Goal: Task Accomplishment & Management: Use online tool/utility

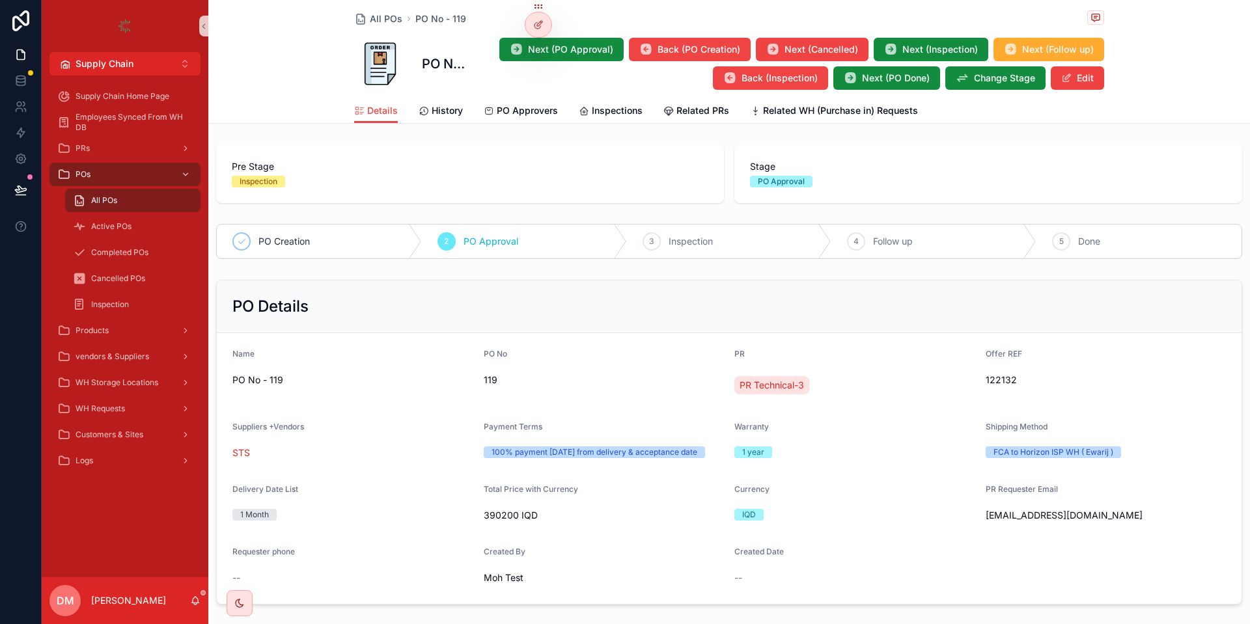
scroll to position [1013, 0]
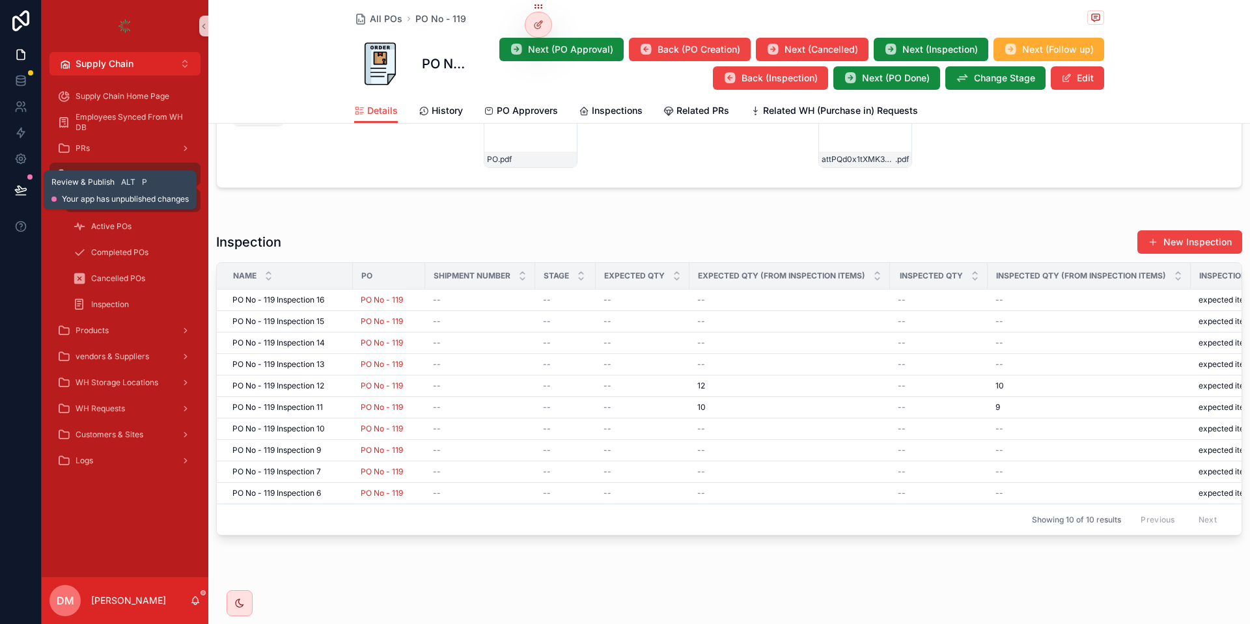
click at [21, 191] on icon at bounding box center [20, 190] width 13 height 13
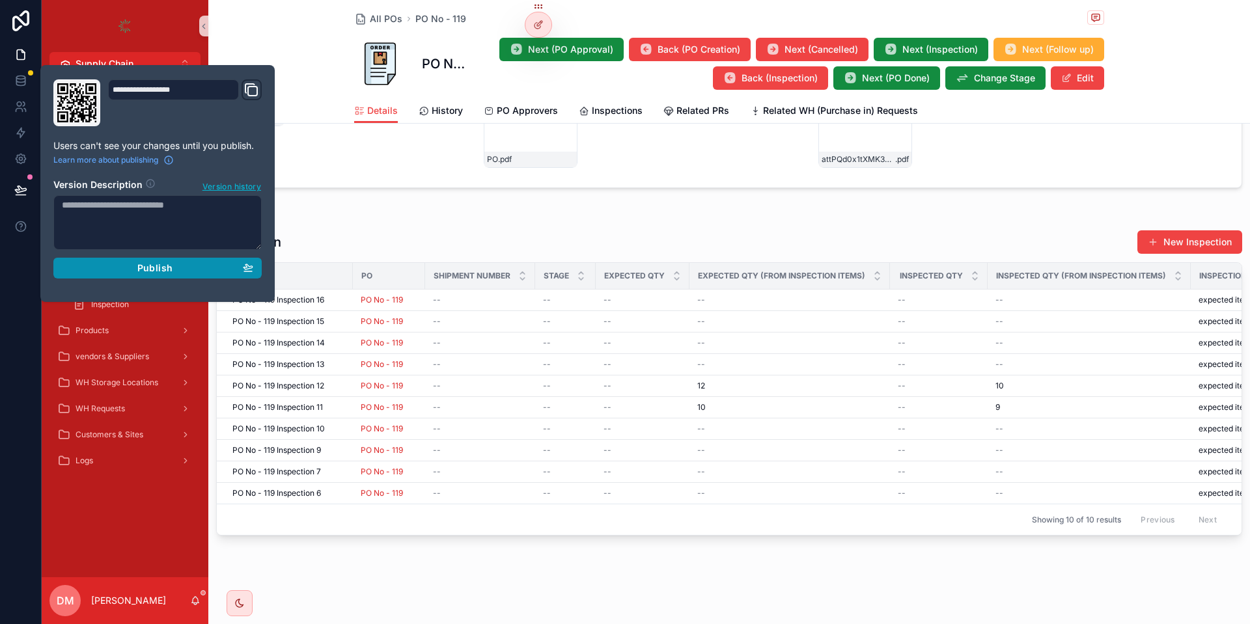
click at [154, 269] on span "Publish" at bounding box center [154, 268] width 35 height 12
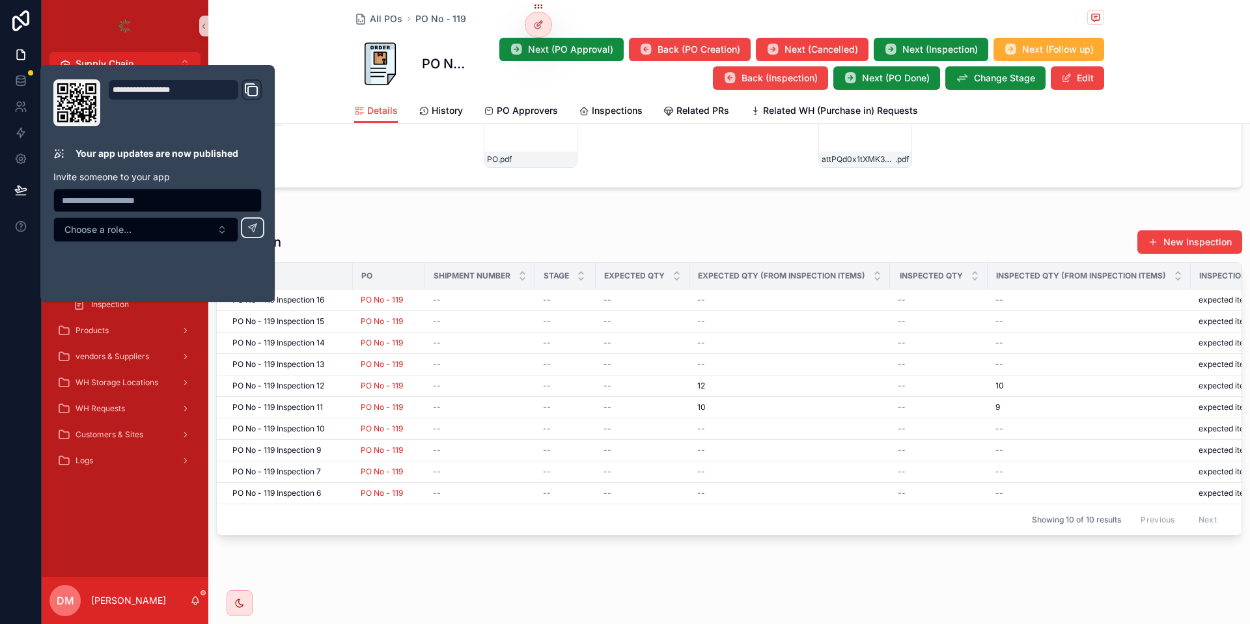
click at [381, 176] on form "PR attPQd0x1tXMK3OVb4214-PR .pdf Initial PO PO .pdf Final PO attPQd0x1tXMK3OVb4…" at bounding box center [729, 111] width 1025 height 154
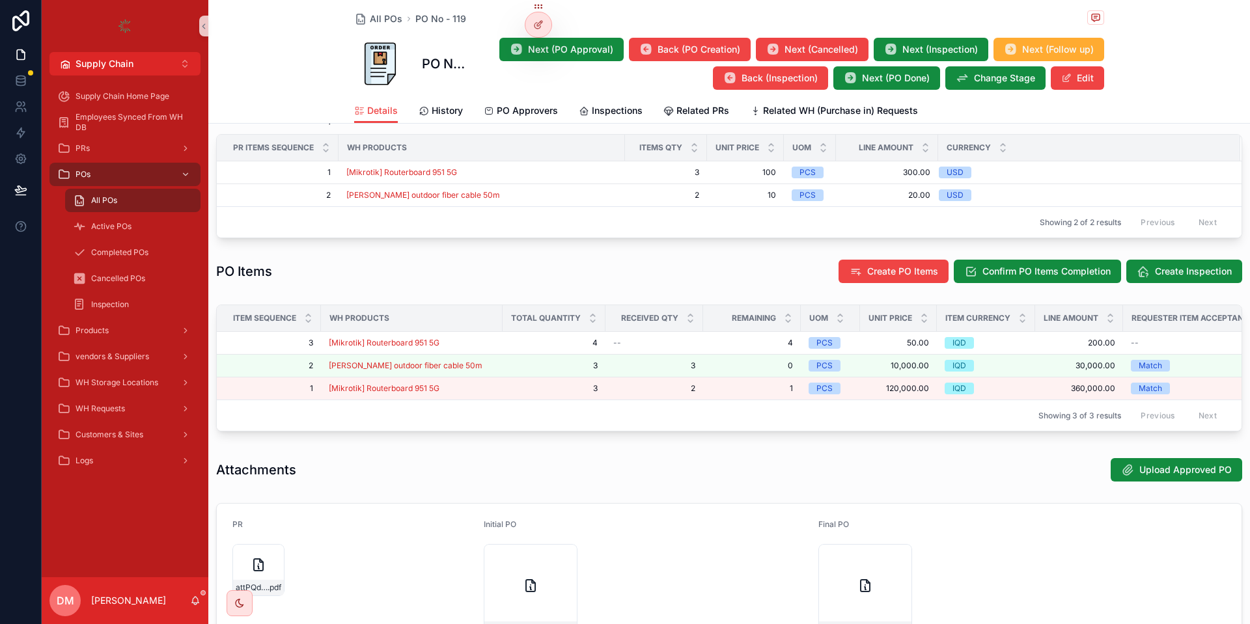
scroll to position [534, 0]
click at [1163, 277] on span "Create Inspection" at bounding box center [1193, 270] width 77 height 13
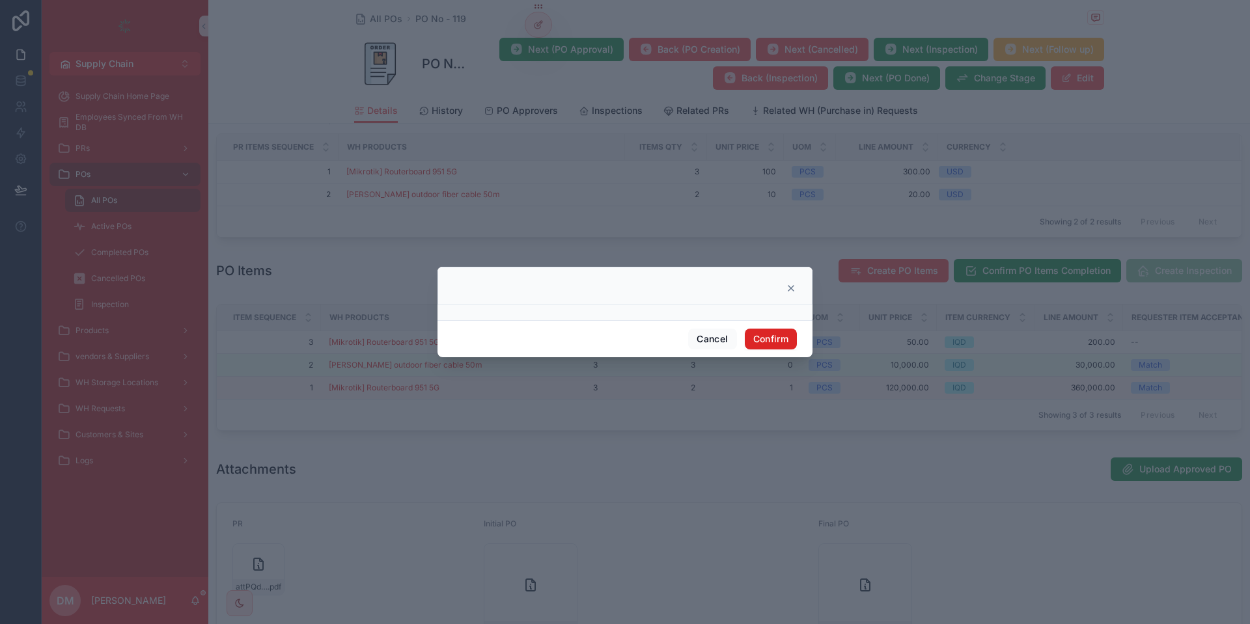
click at [775, 337] on button "Confirm" at bounding box center [771, 339] width 52 height 21
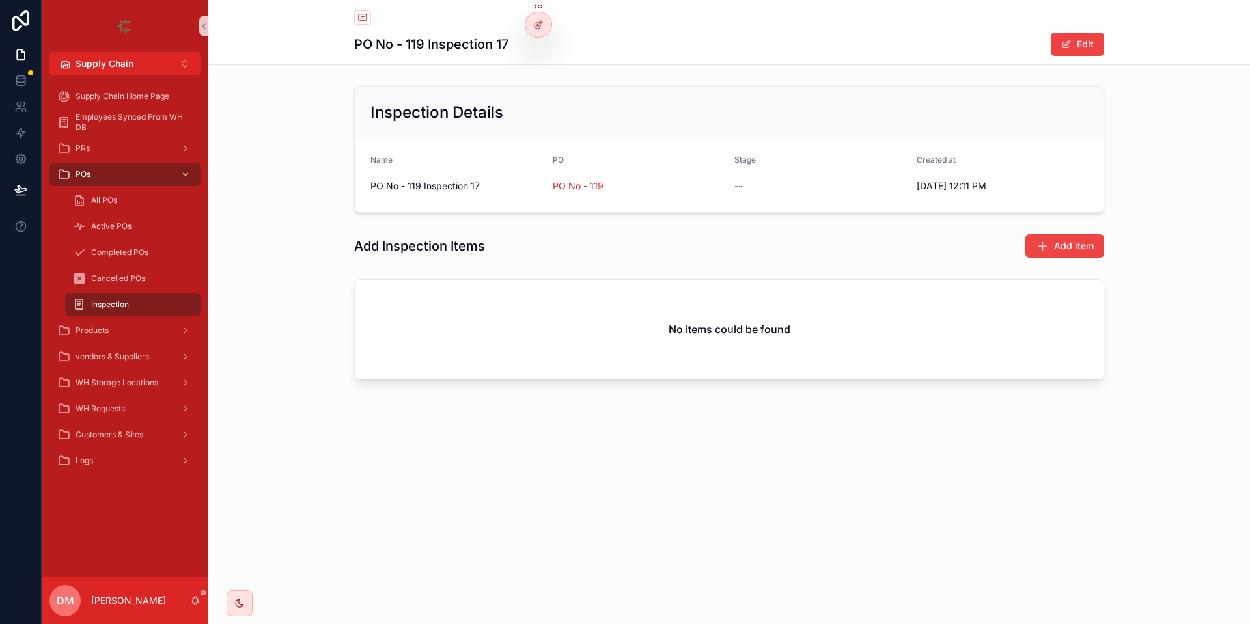
click at [739, 190] on span "--" at bounding box center [738, 186] width 8 height 13
click at [532, 24] on div at bounding box center [538, 24] width 26 height 25
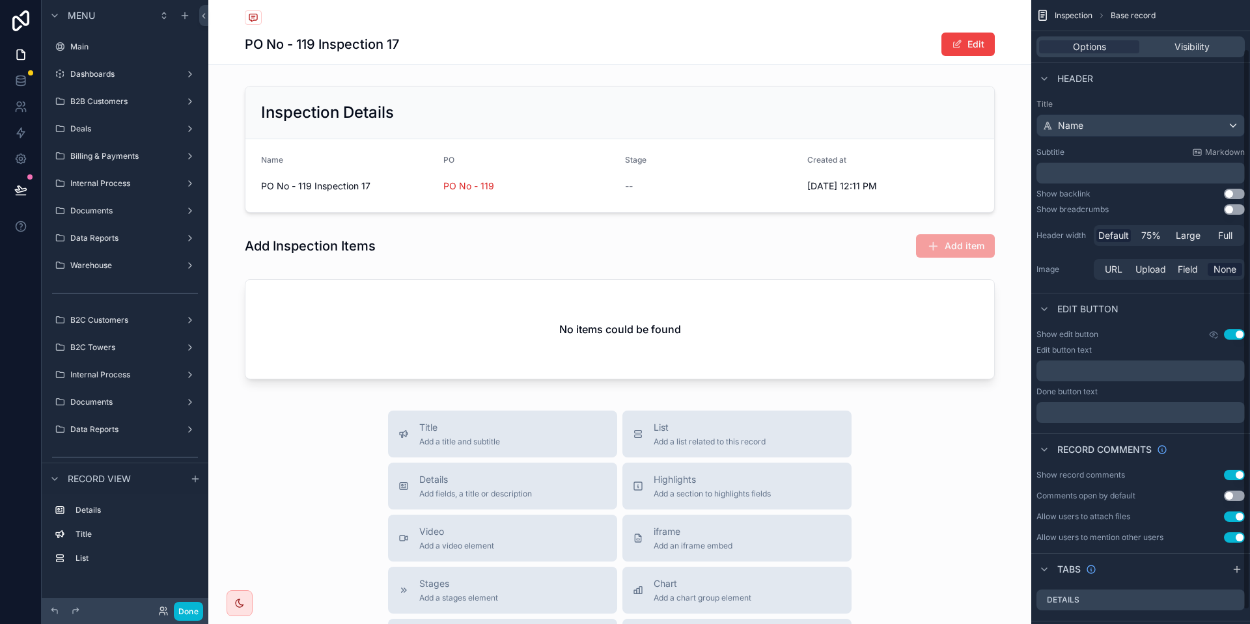
scroll to position [70, 0]
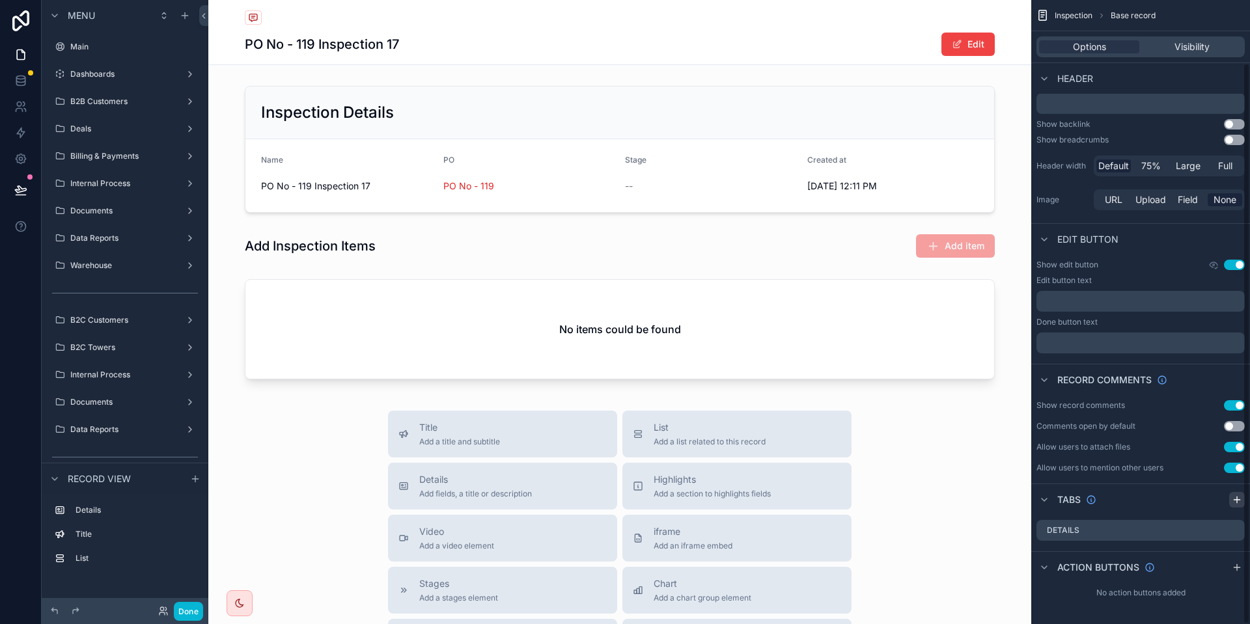
click at [1242, 502] on div "scrollable content" at bounding box center [1237, 500] width 16 height 16
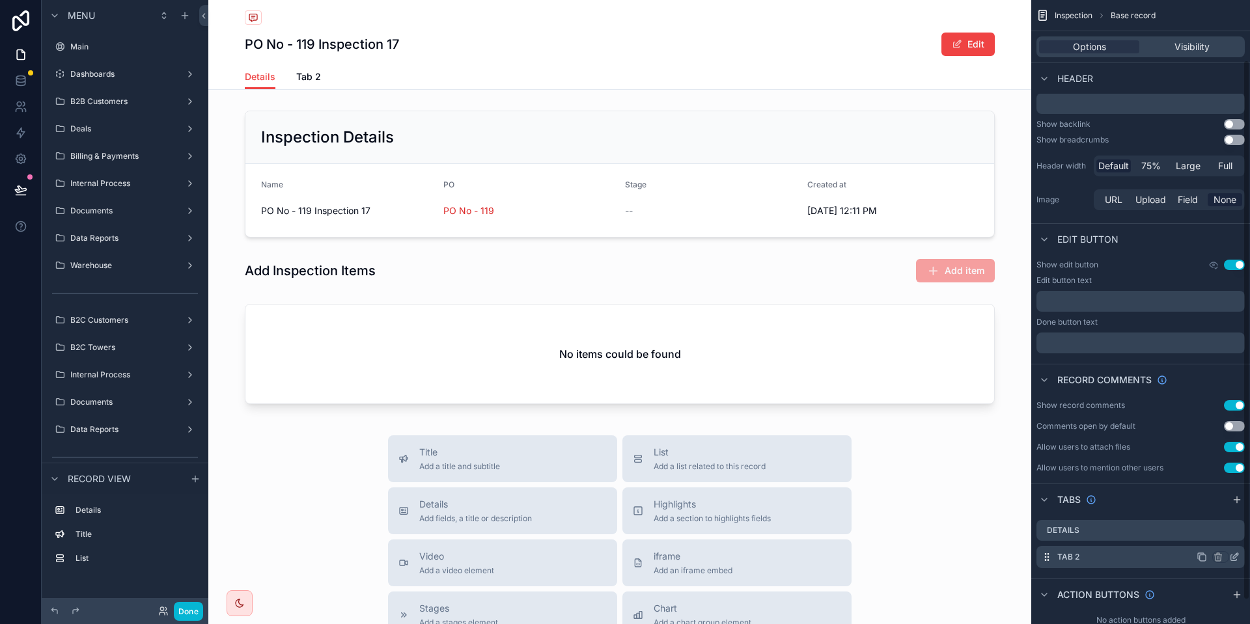
click at [1232, 557] on icon "scrollable content" at bounding box center [1234, 557] width 10 height 10
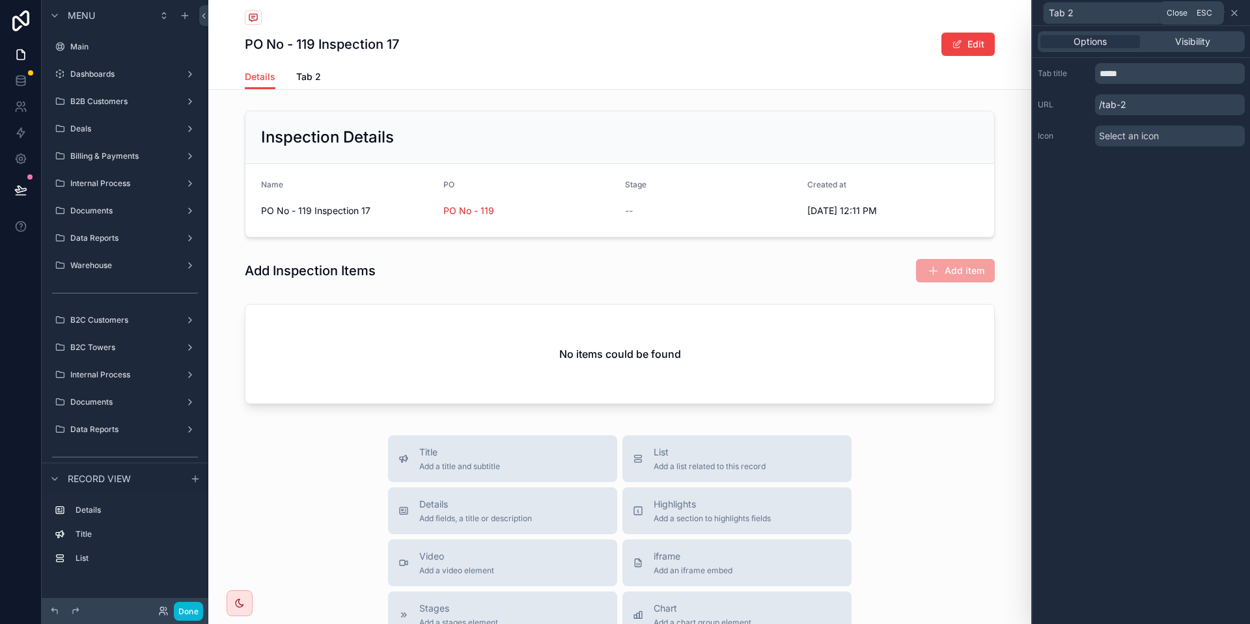
click at [1235, 11] on icon at bounding box center [1234, 13] width 10 height 10
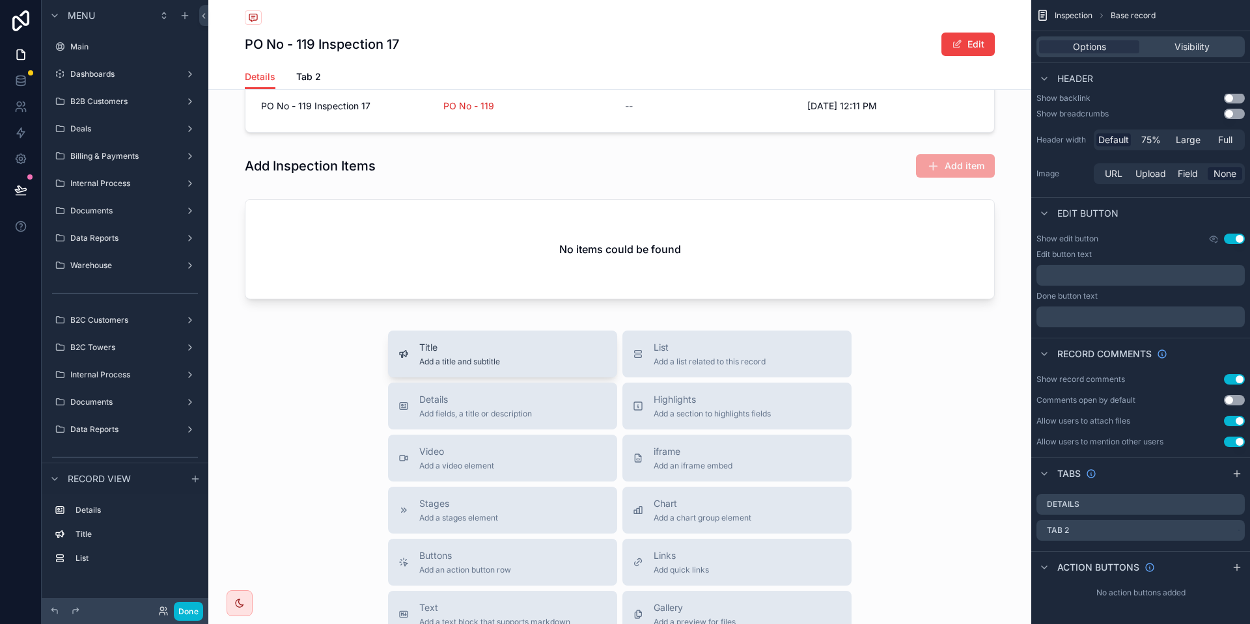
scroll to position [156, 0]
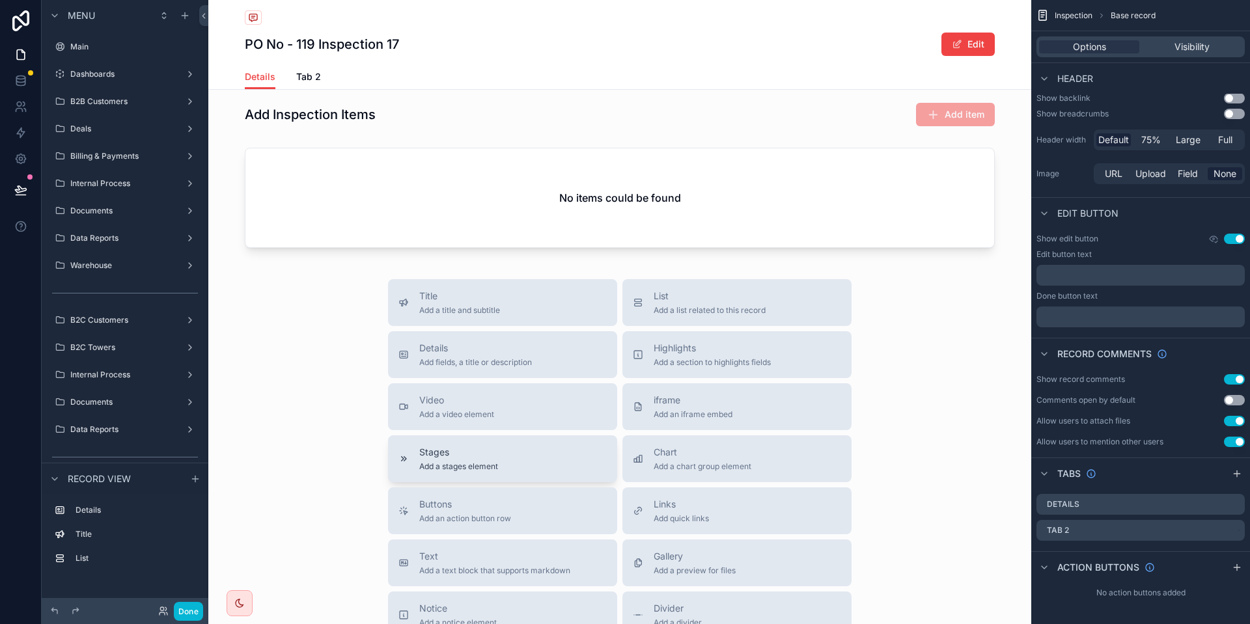
click at [501, 453] on div "Stages Add a stages element" at bounding box center [502, 459] width 208 height 26
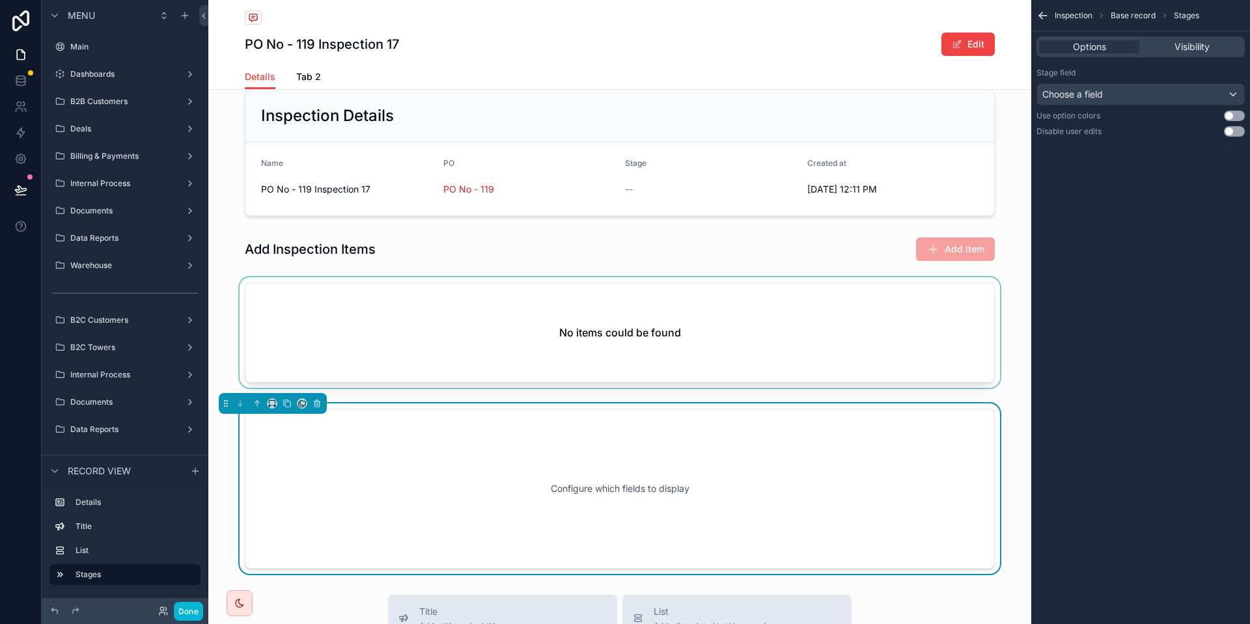
scroll to position [0, 0]
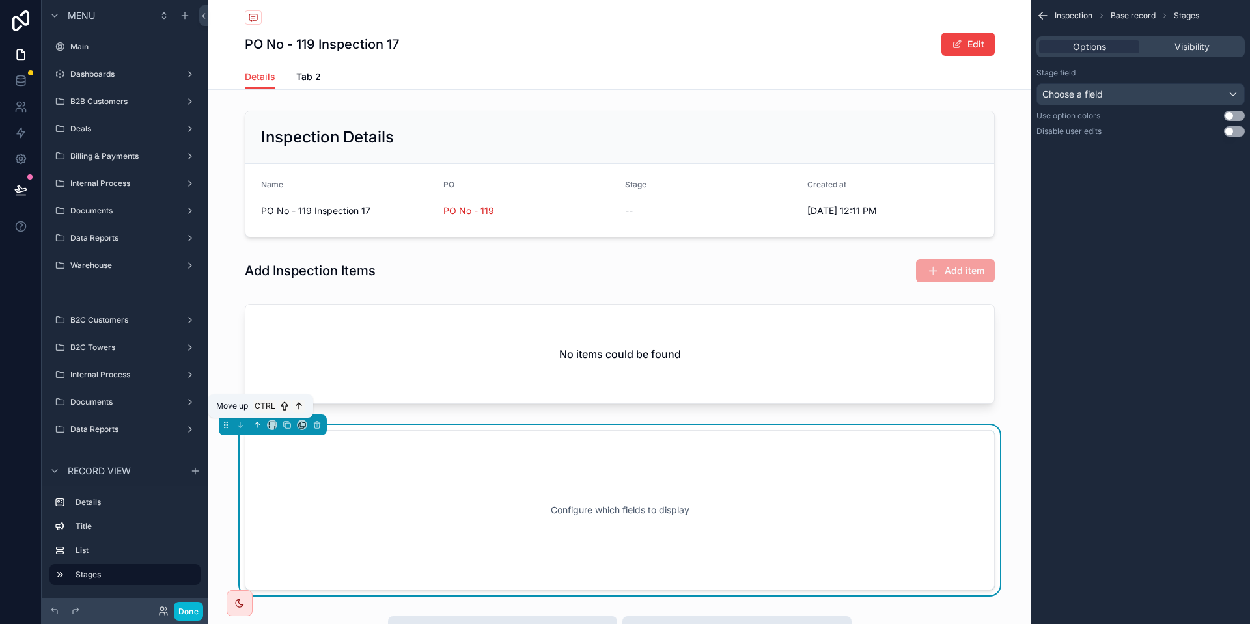
click at [255, 426] on icon "scrollable content" at bounding box center [257, 424] width 9 height 9
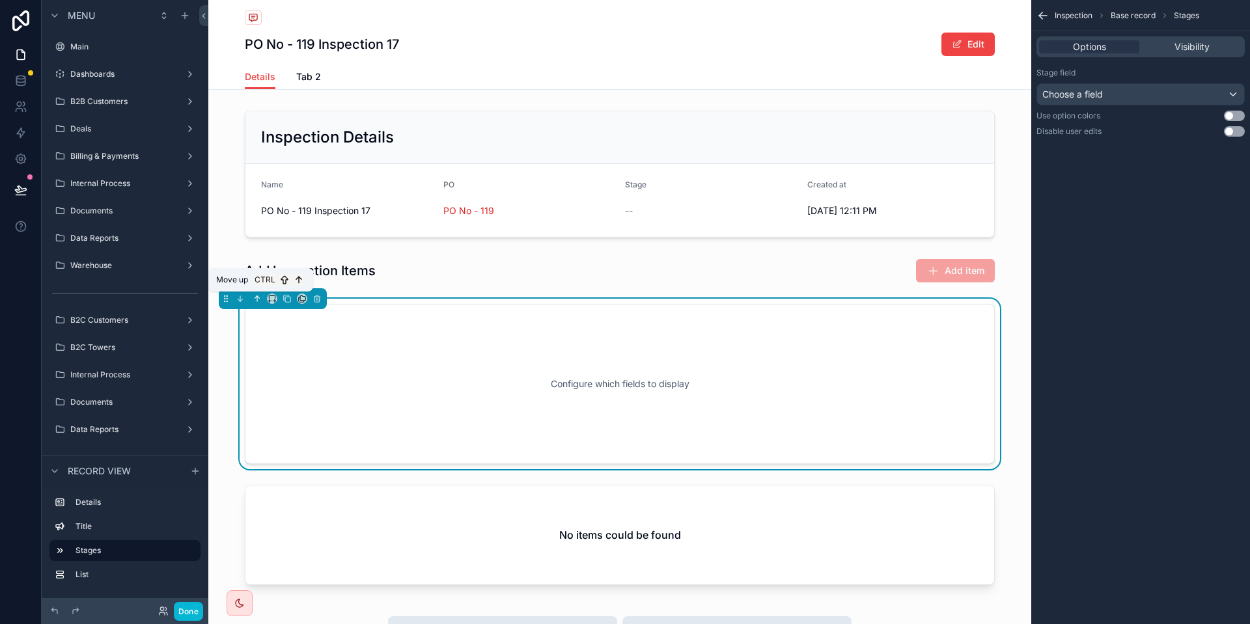
click at [261, 298] on icon "scrollable content" at bounding box center [257, 298] width 9 height 9
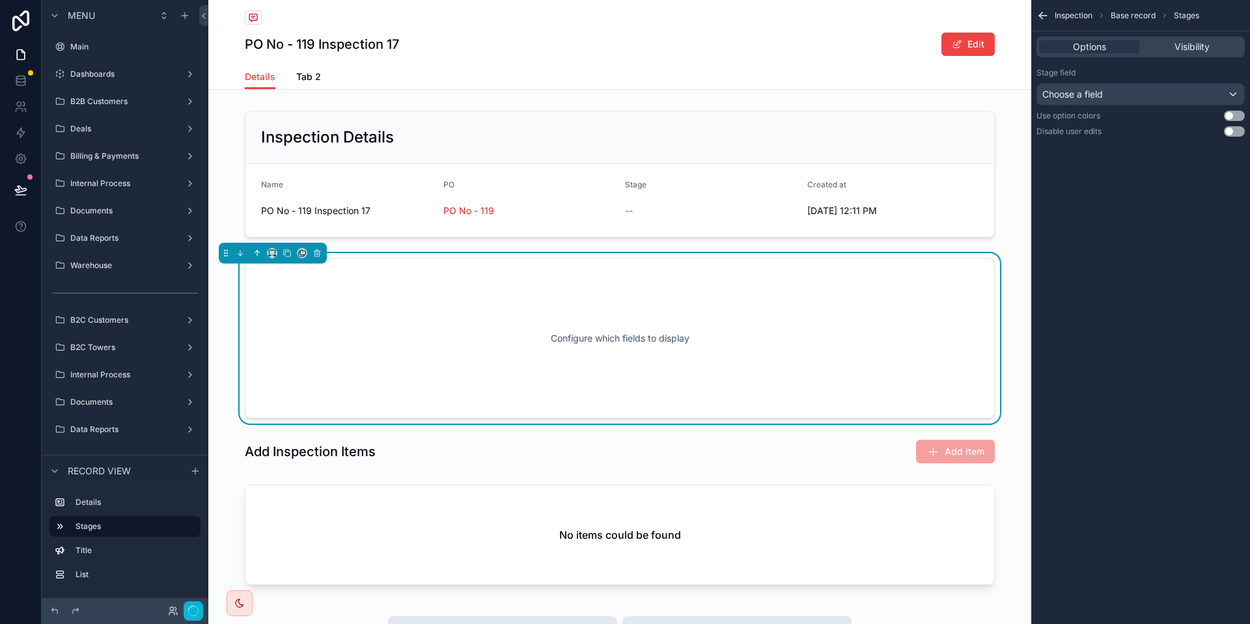
click at [260, 259] on button "scrollable content" at bounding box center [257, 253] width 14 height 14
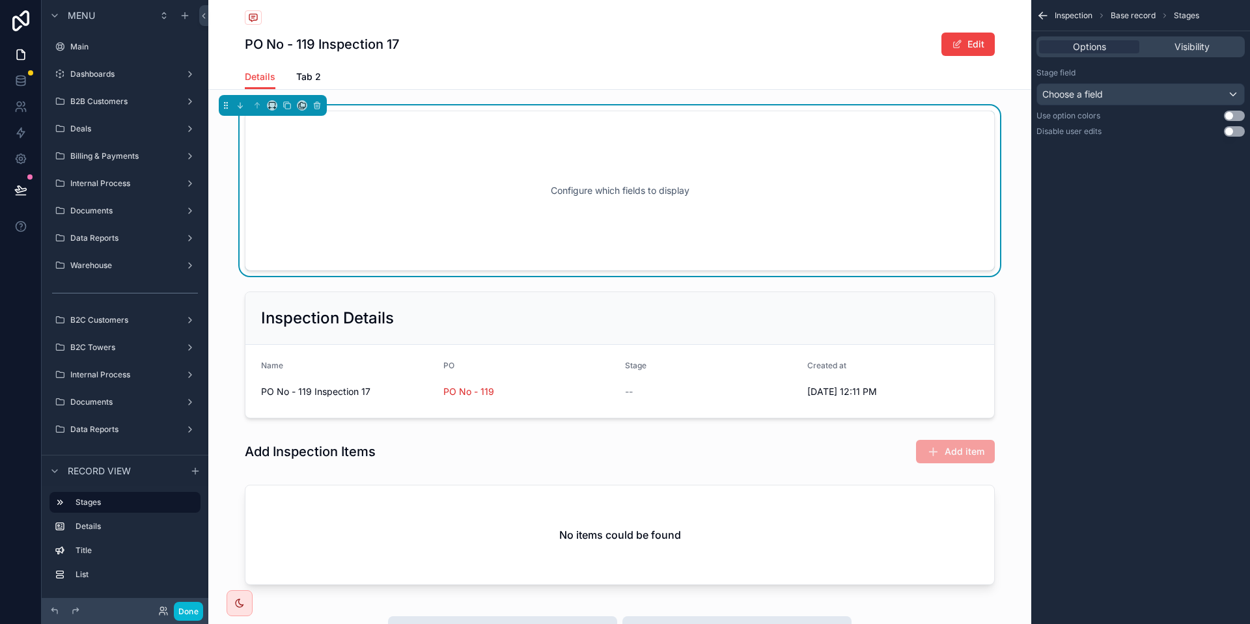
click at [601, 189] on div "Configure which fields to display" at bounding box center [619, 190] width 707 height 117
click at [1211, 91] on div "Choose a field" at bounding box center [1140, 94] width 207 height 21
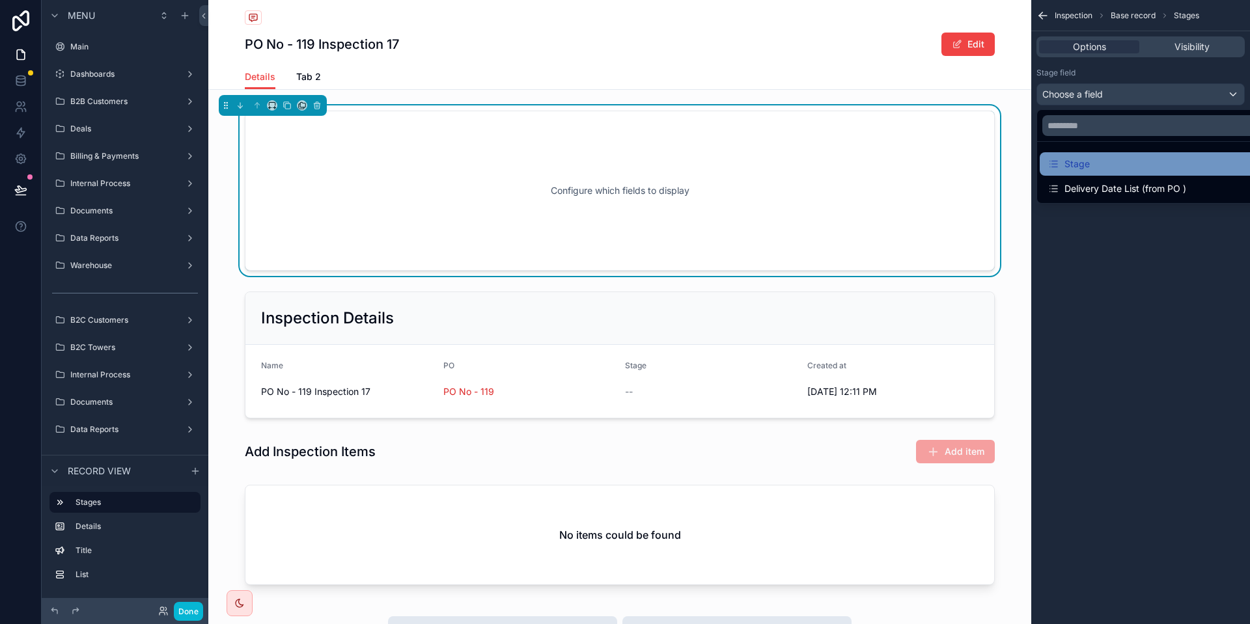
click at [1109, 154] on div "Stage" at bounding box center [1156, 163] width 232 height 23
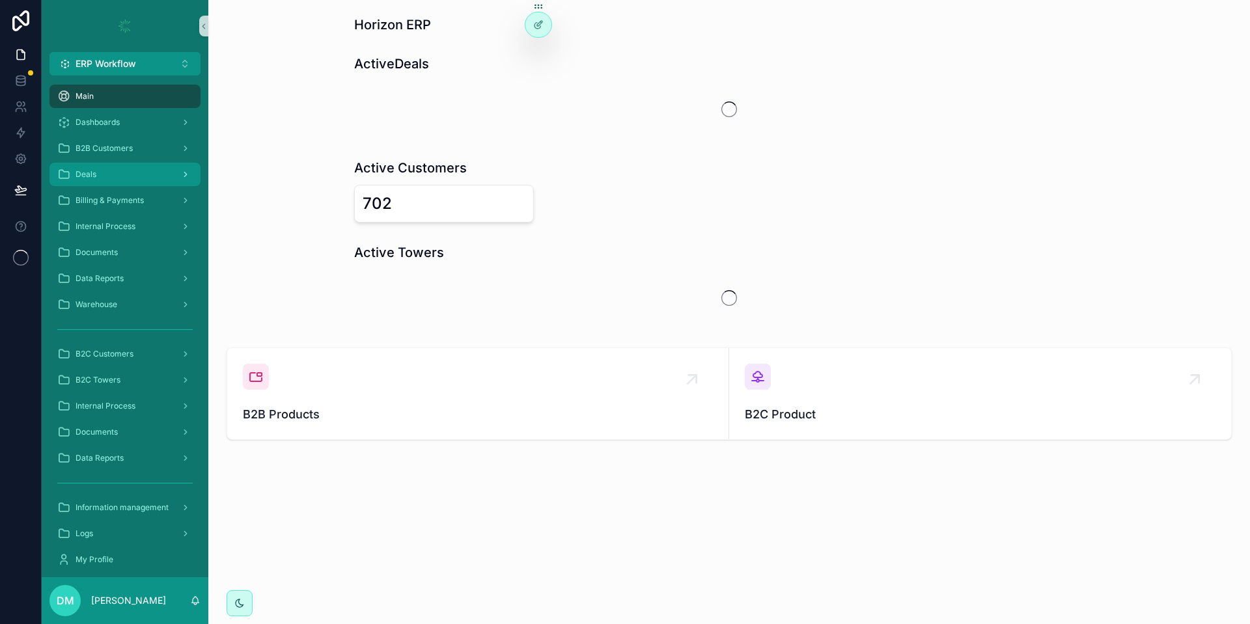
click at [131, 167] on div "Deals" at bounding box center [124, 174] width 135 height 21
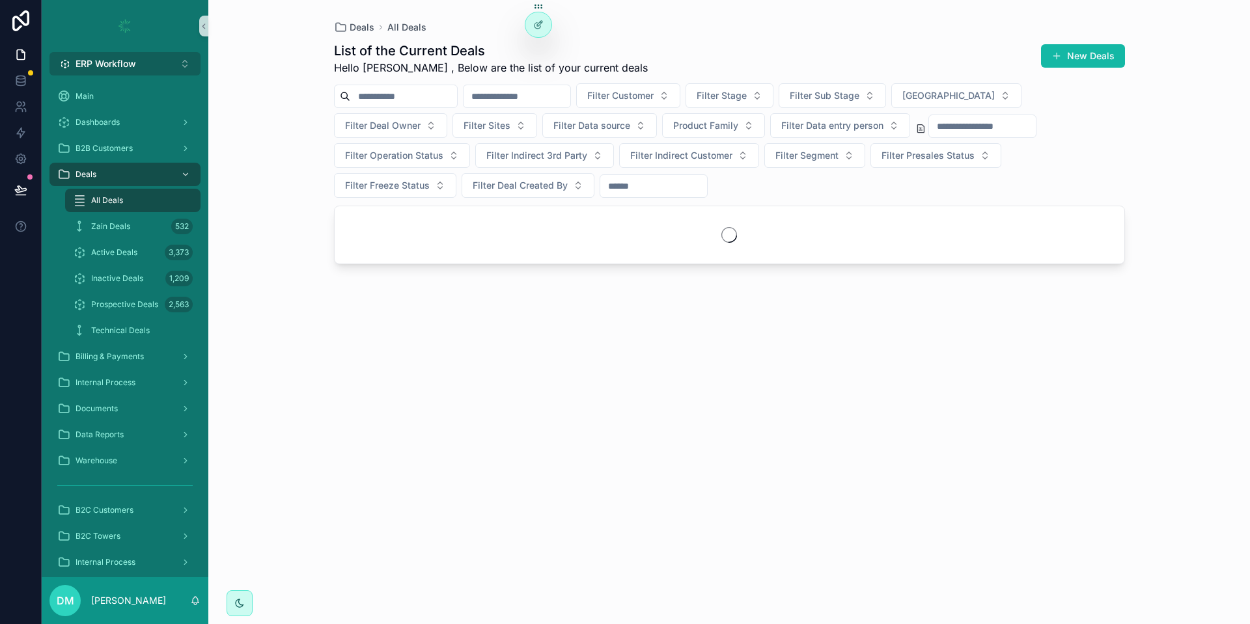
click at [173, 65] on button "ERP Workflow Alt 1" at bounding box center [124, 63] width 151 height 23
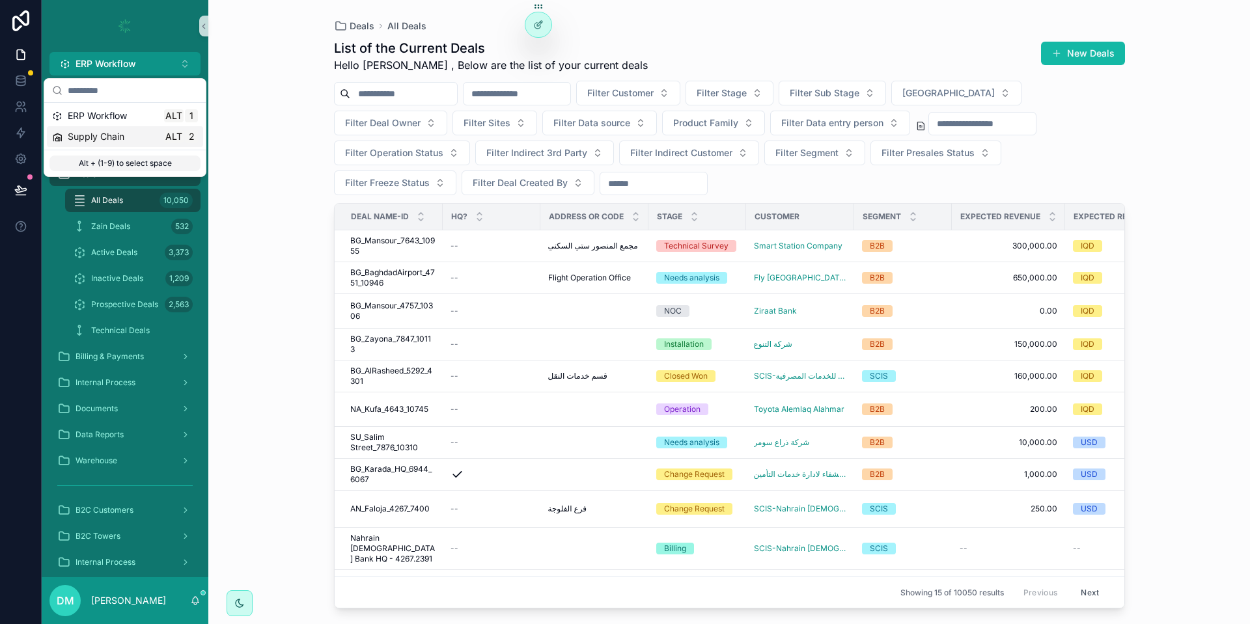
click at [120, 135] on span "Supply Chain" at bounding box center [96, 136] width 57 height 13
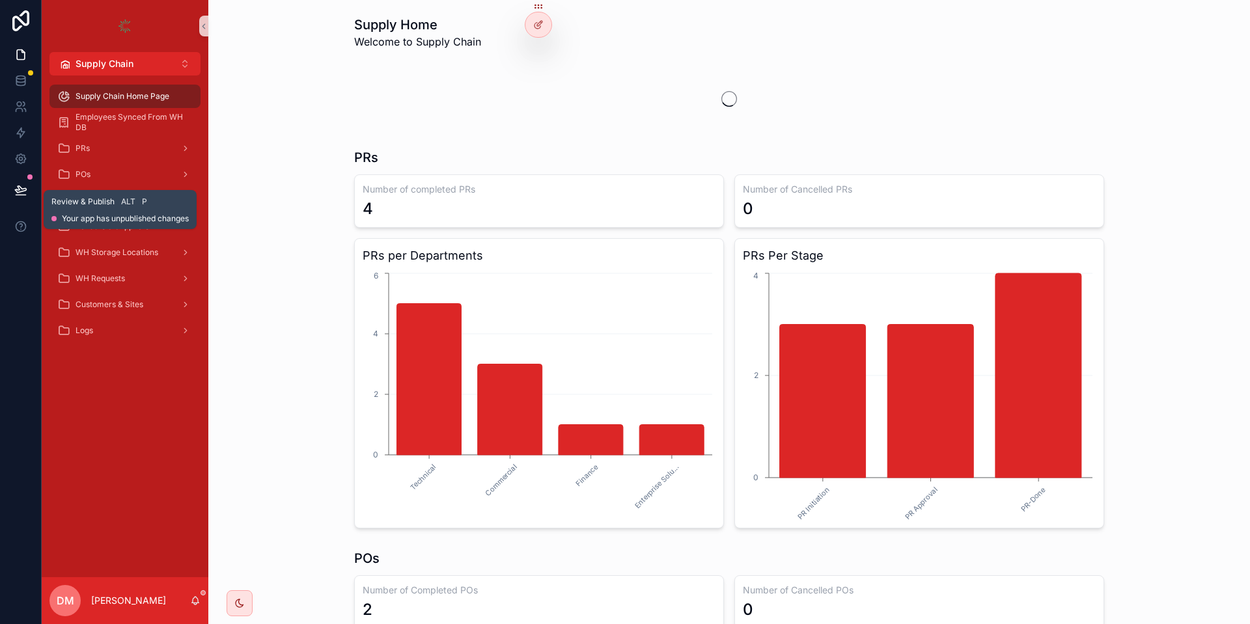
click at [17, 190] on icon at bounding box center [20, 189] width 11 height 7
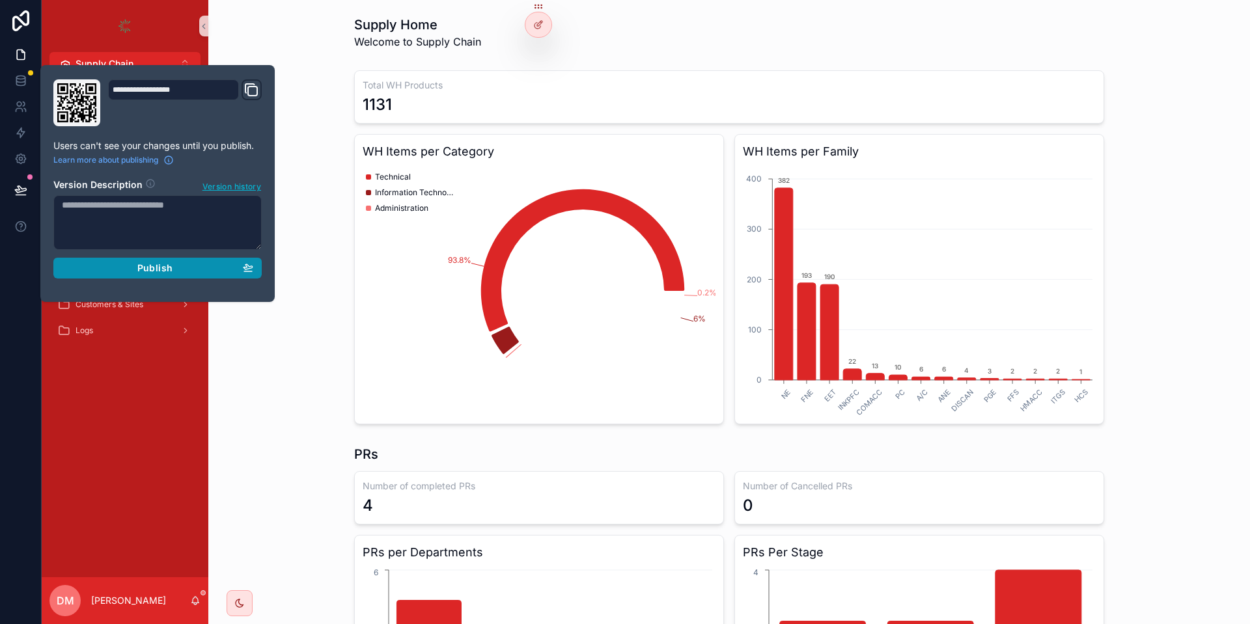
click at [188, 271] on div "Publish" at bounding box center [157, 268] width 191 height 12
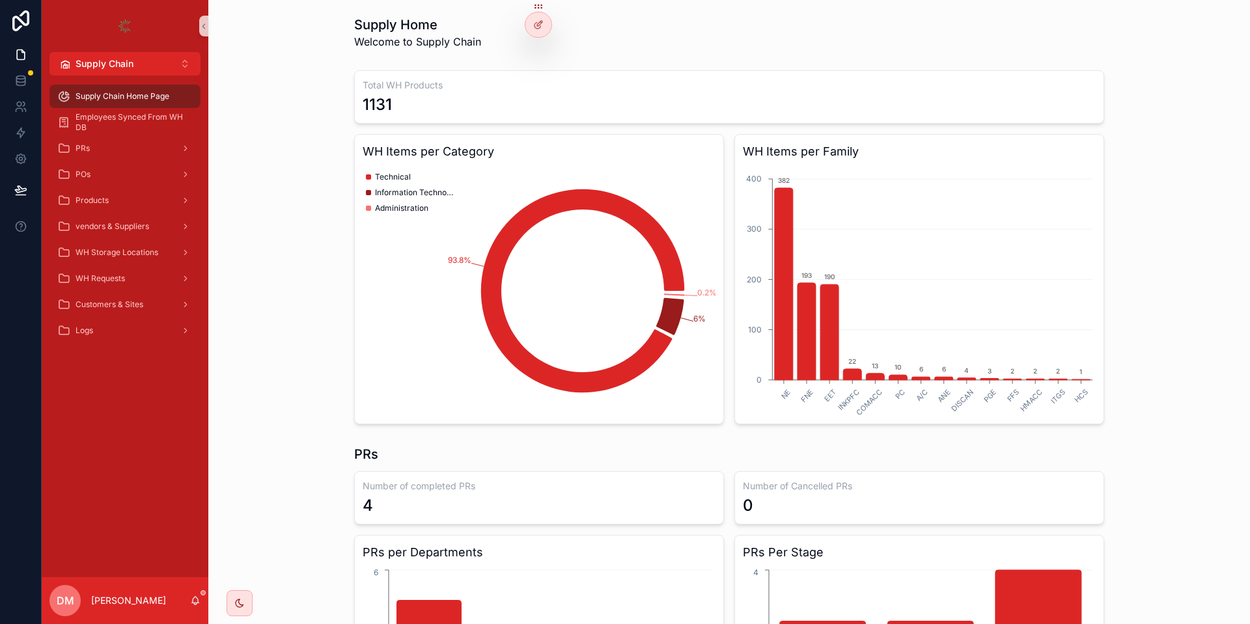
click at [294, 69] on div "Total WH Products 1131 WH Items per Category 93.8% 6% 0.2% Technical Informatio…" at bounding box center [729, 247] width 1021 height 365
click at [121, 189] on link "Products" at bounding box center [124, 200] width 151 height 23
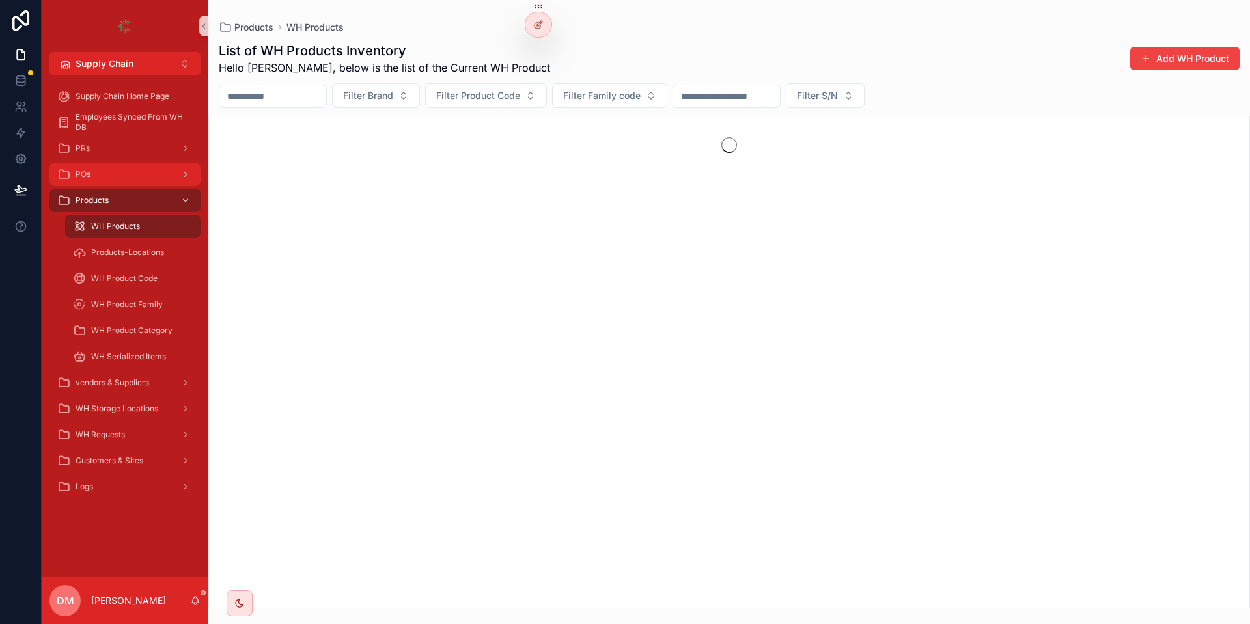
click at [117, 182] on div "POs" at bounding box center [124, 174] width 135 height 21
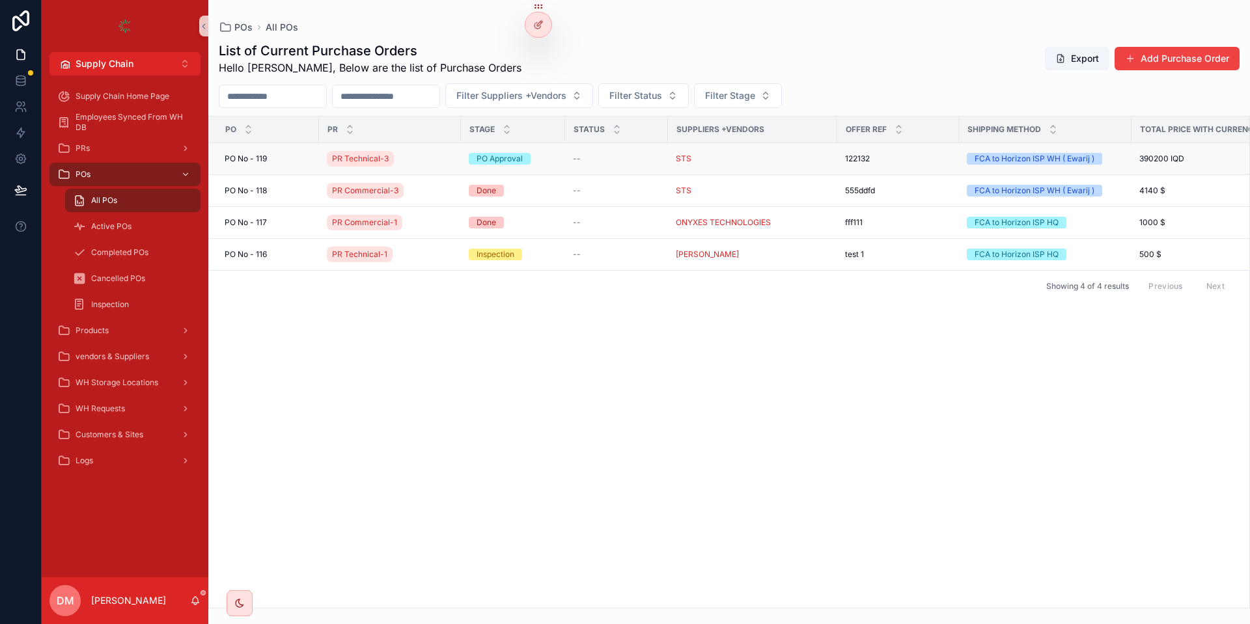
click at [284, 155] on div "[STREET_ADDRESS]" at bounding box center [268, 159] width 87 height 10
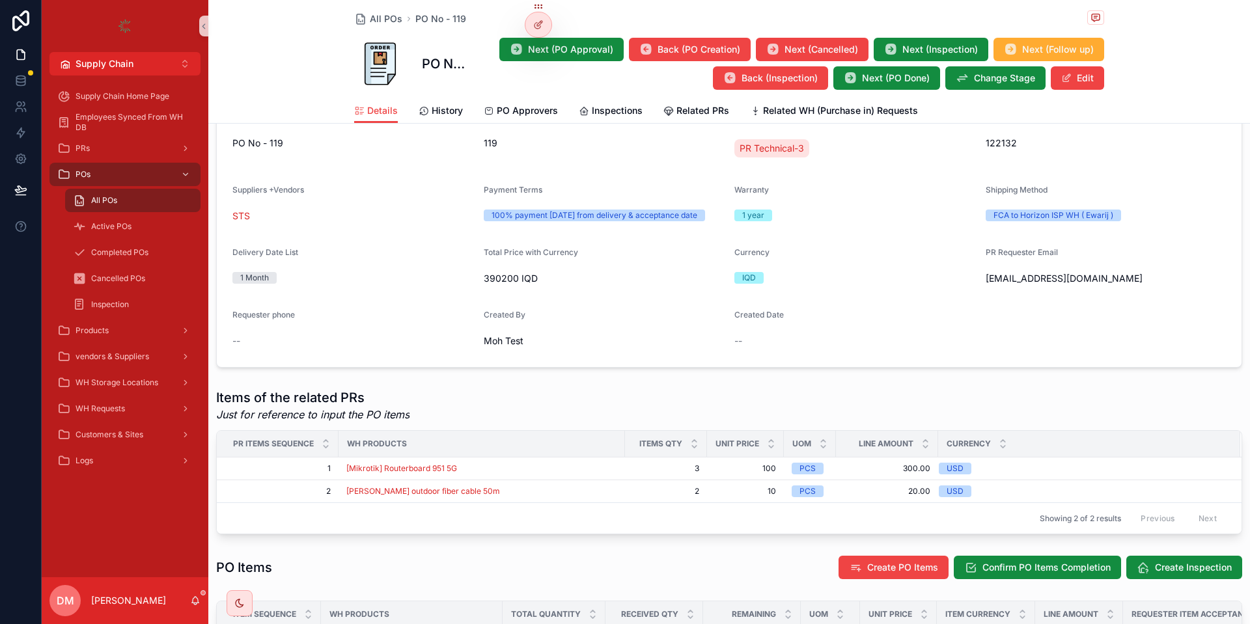
scroll to position [245, 0]
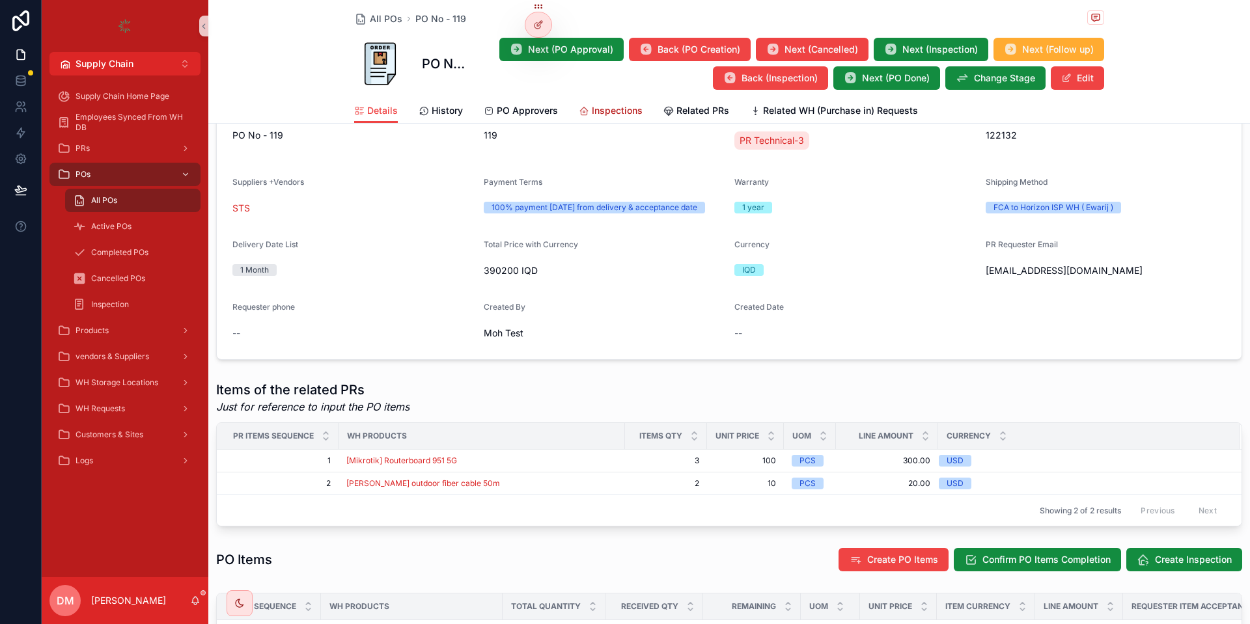
click at [588, 114] on div "Inspections" at bounding box center [611, 110] width 64 height 13
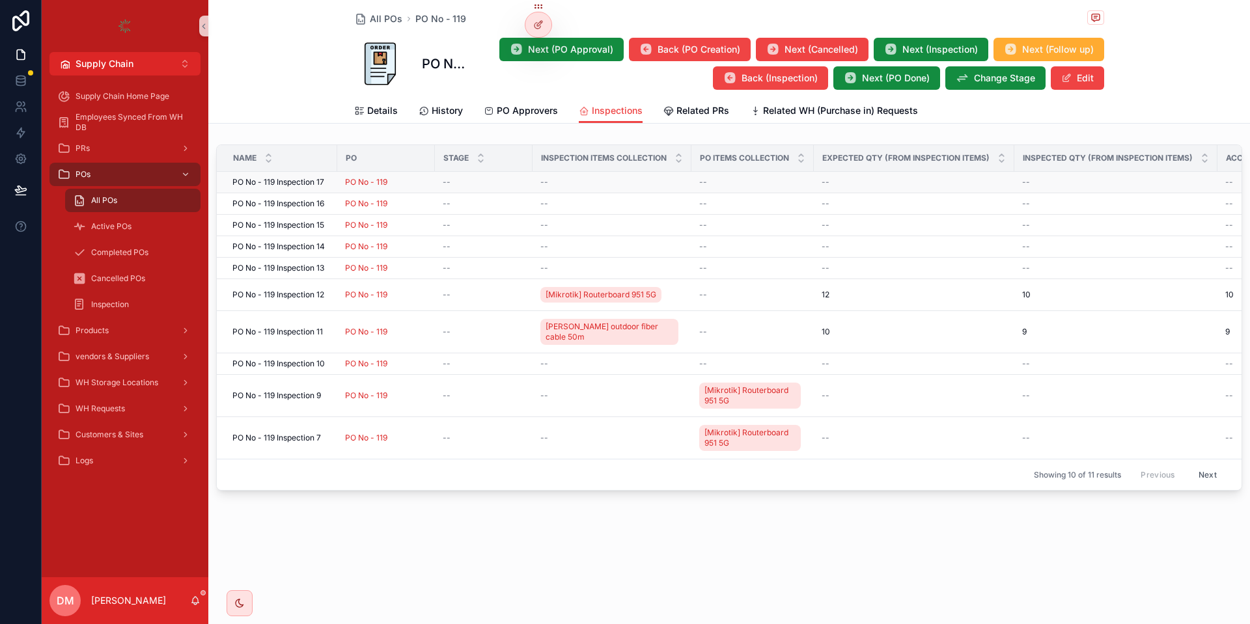
click at [419, 182] on div "PO No - 119" at bounding box center [386, 182] width 82 height 10
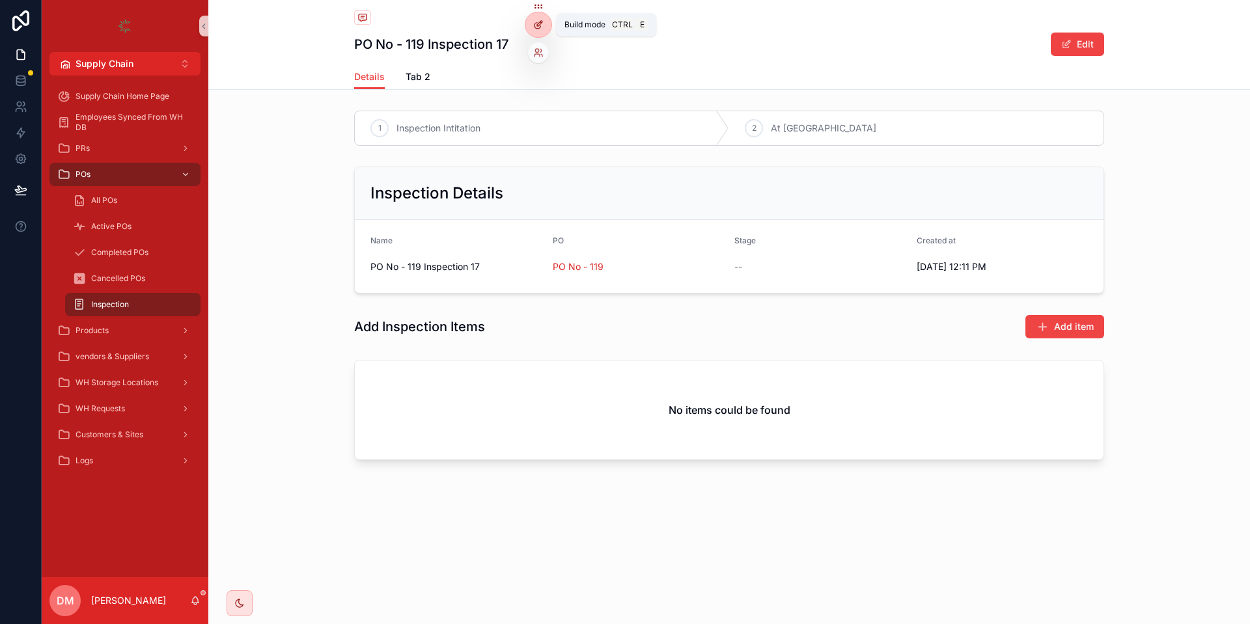
click at [542, 30] on div at bounding box center [538, 24] width 26 height 25
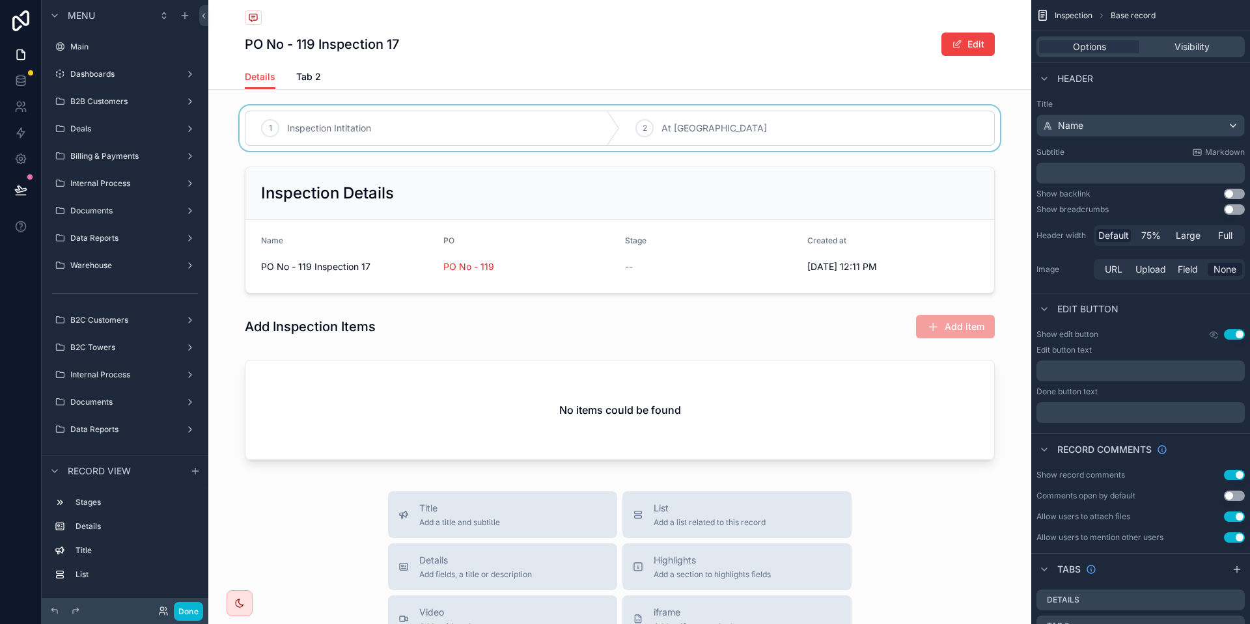
click at [590, 117] on div "scrollable content" at bounding box center [619, 128] width 823 height 46
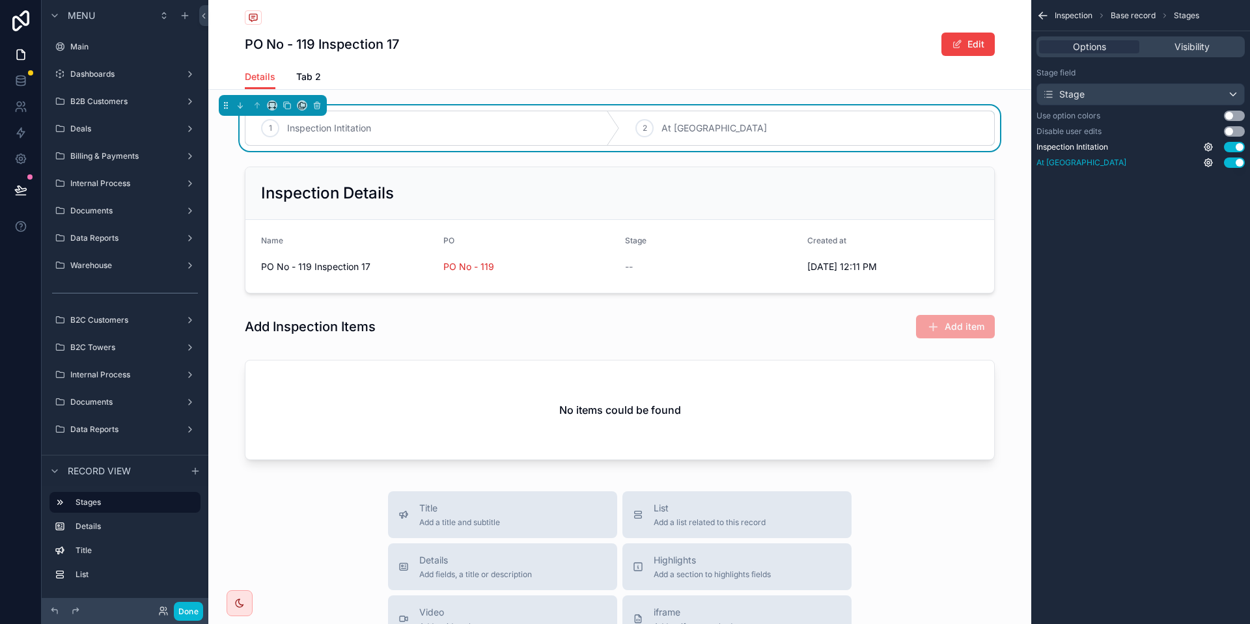
click at [1227, 158] on button "Use setting" at bounding box center [1234, 163] width 21 height 10
click at [19, 197] on button at bounding box center [21, 190] width 29 height 36
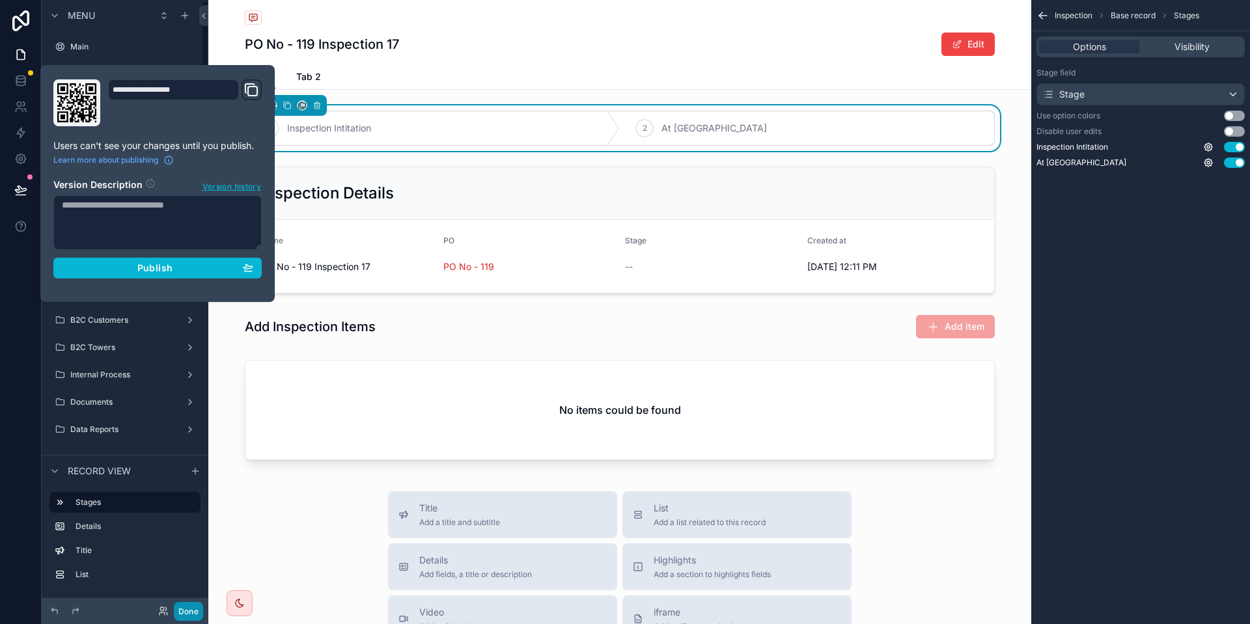
click at [191, 606] on button "Done" at bounding box center [188, 611] width 29 height 19
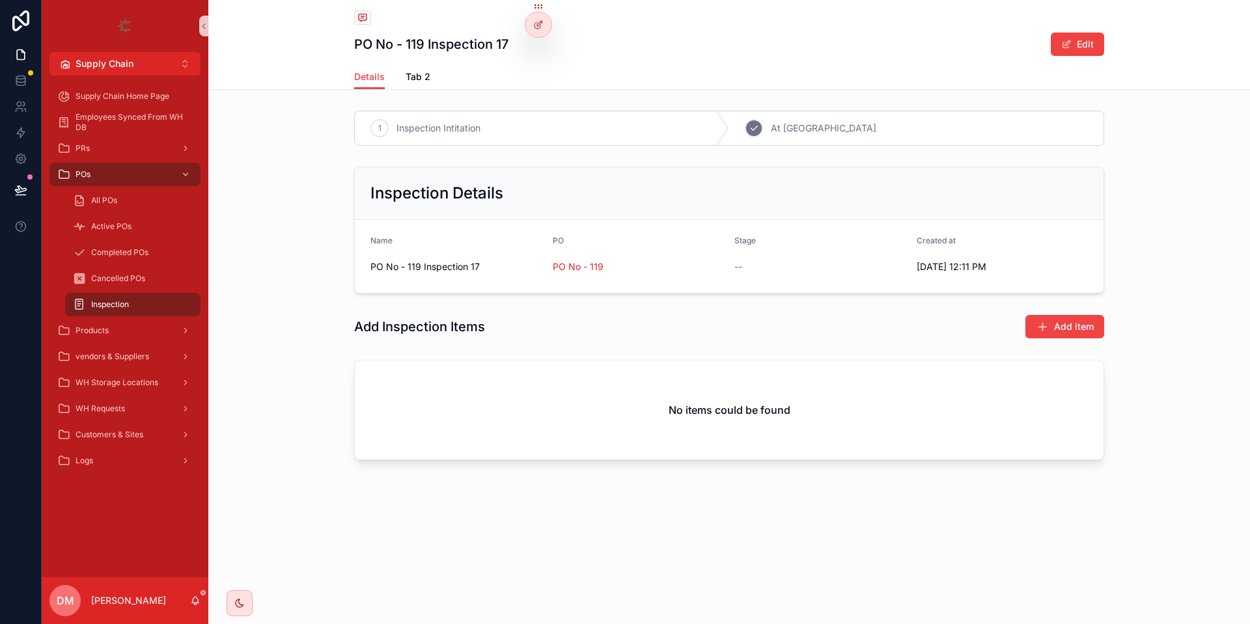
click at [736, 131] on div "2 At [GEOGRAPHIC_DATA]" at bounding box center [916, 128] width 374 height 34
click at [25, 71] on link at bounding box center [20, 81] width 41 height 26
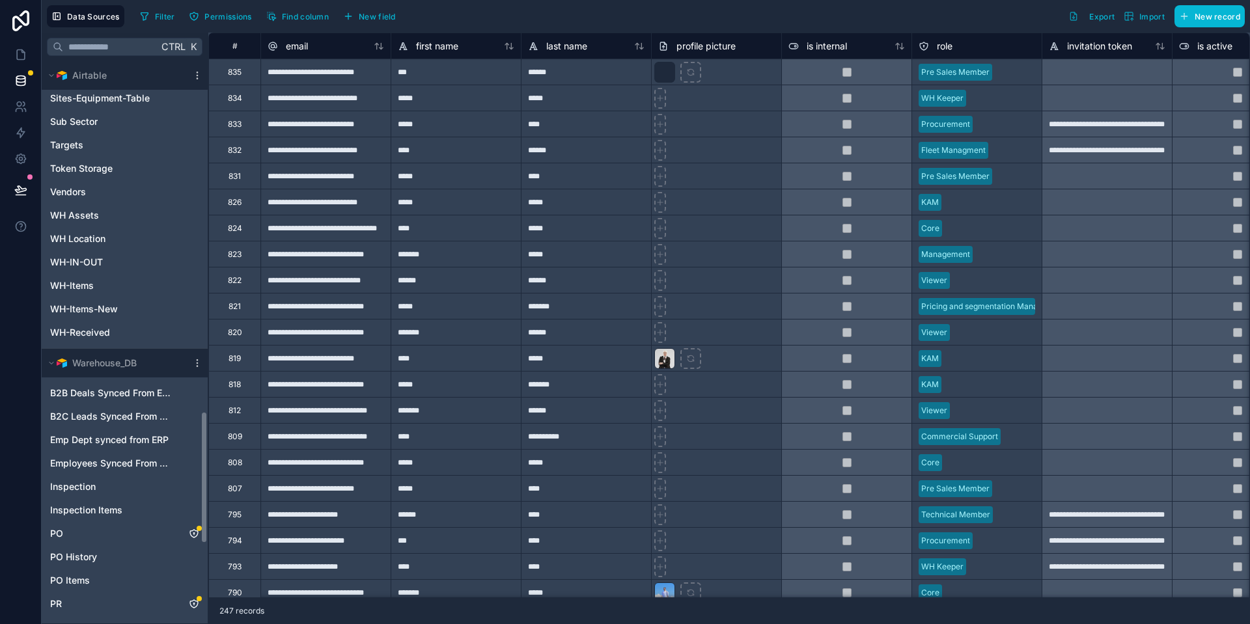
scroll to position [1484, 0]
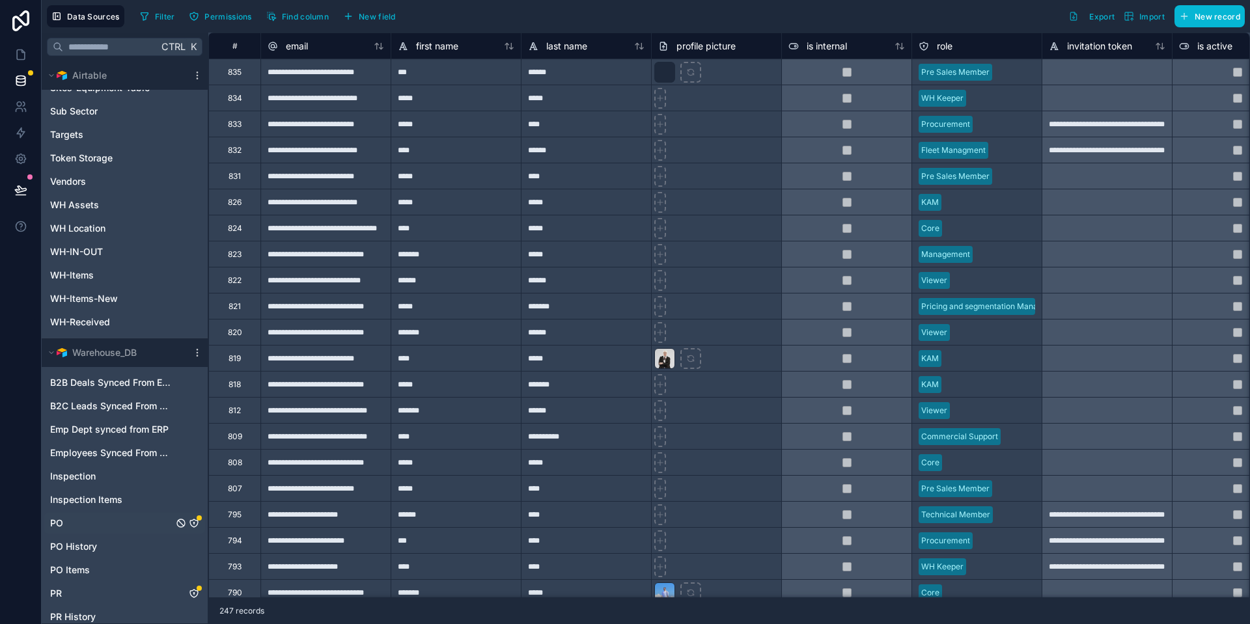
click at [97, 521] on div "PO" at bounding box center [124, 523] width 161 height 21
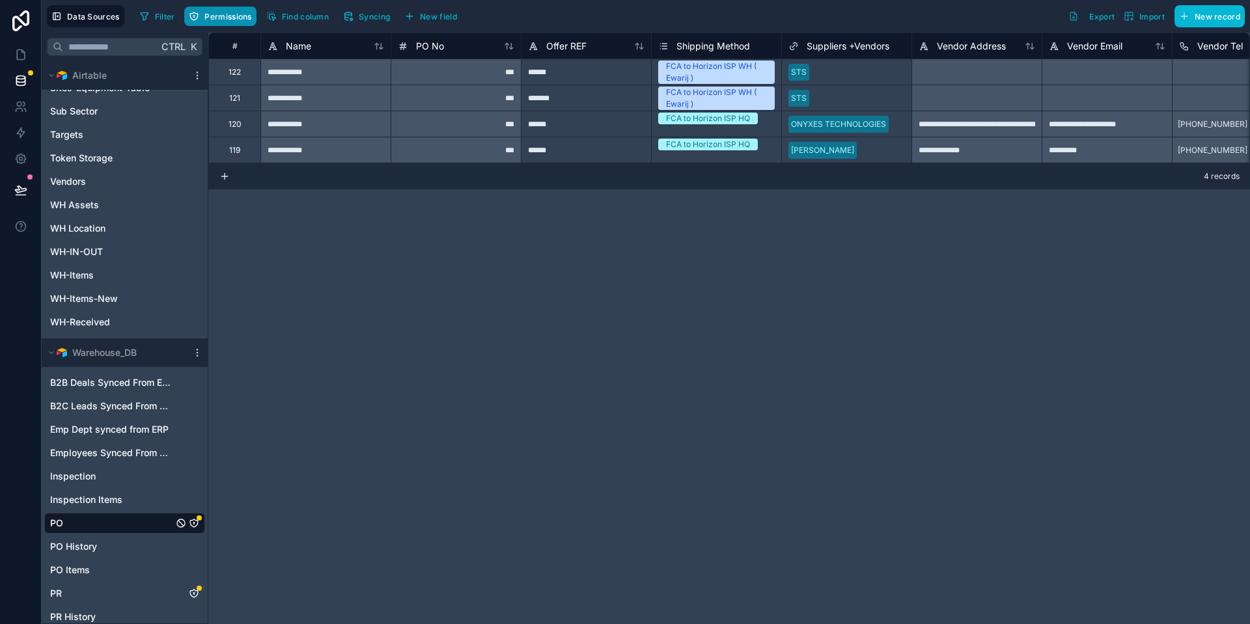
click at [215, 12] on span "Permissions" at bounding box center [227, 17] width 47 height 10
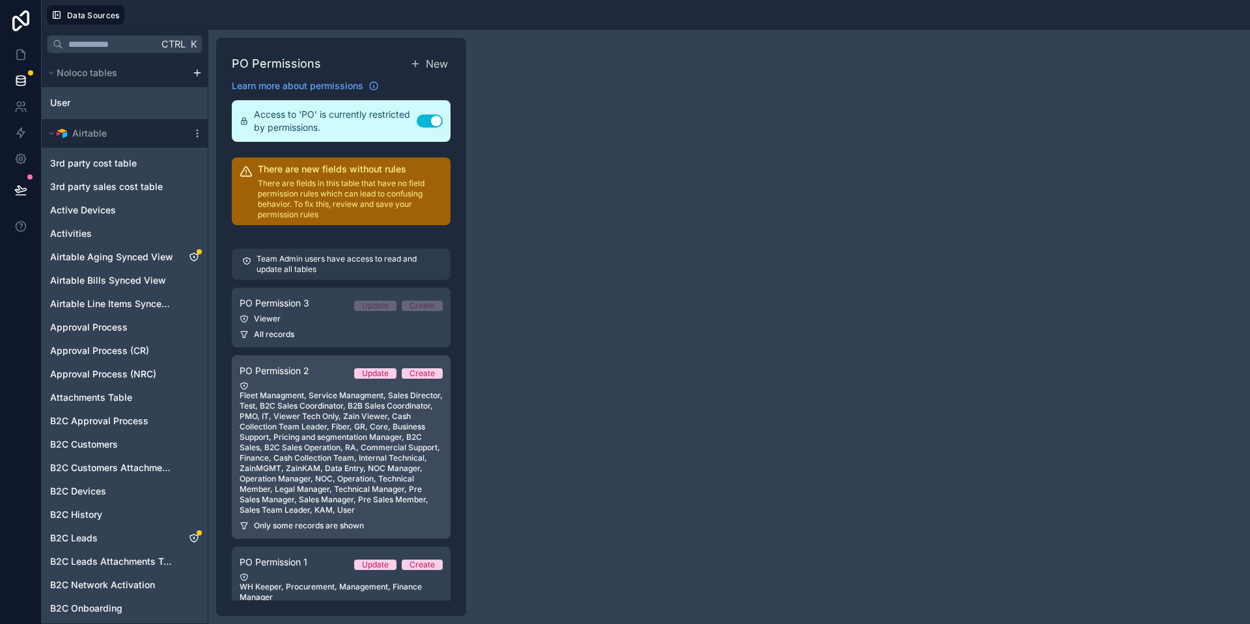
click at [290, 371] on span "PO Permission 2" at bounding box center [275, 371] width 70 height 13
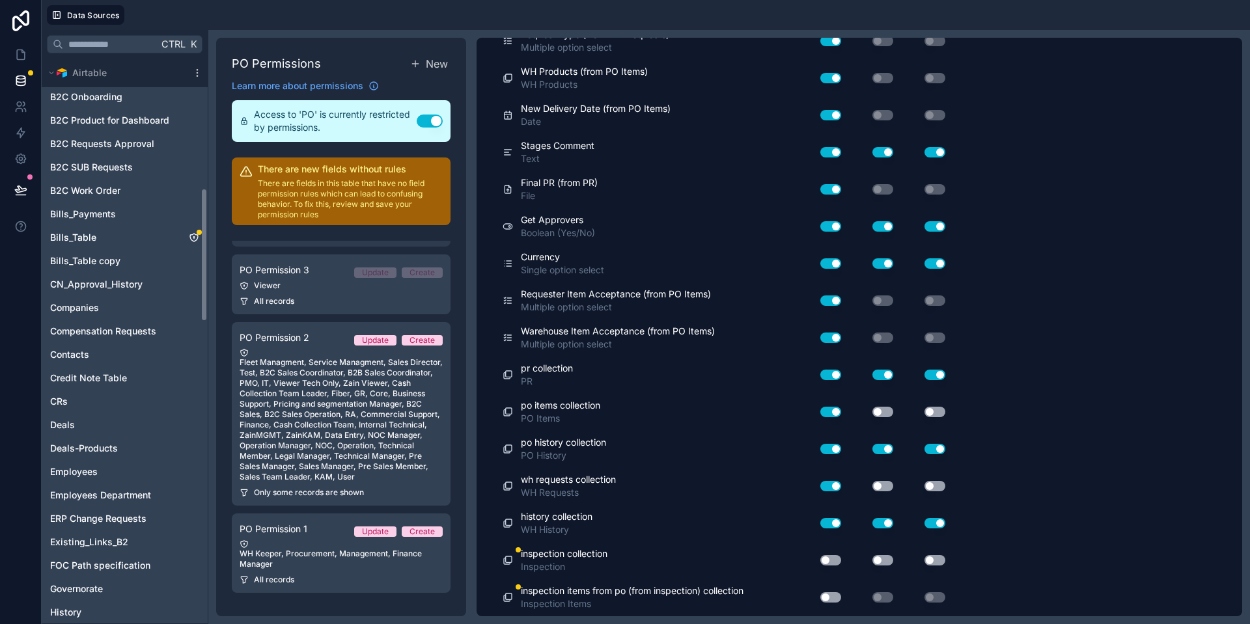
scroll to position [547, 0]
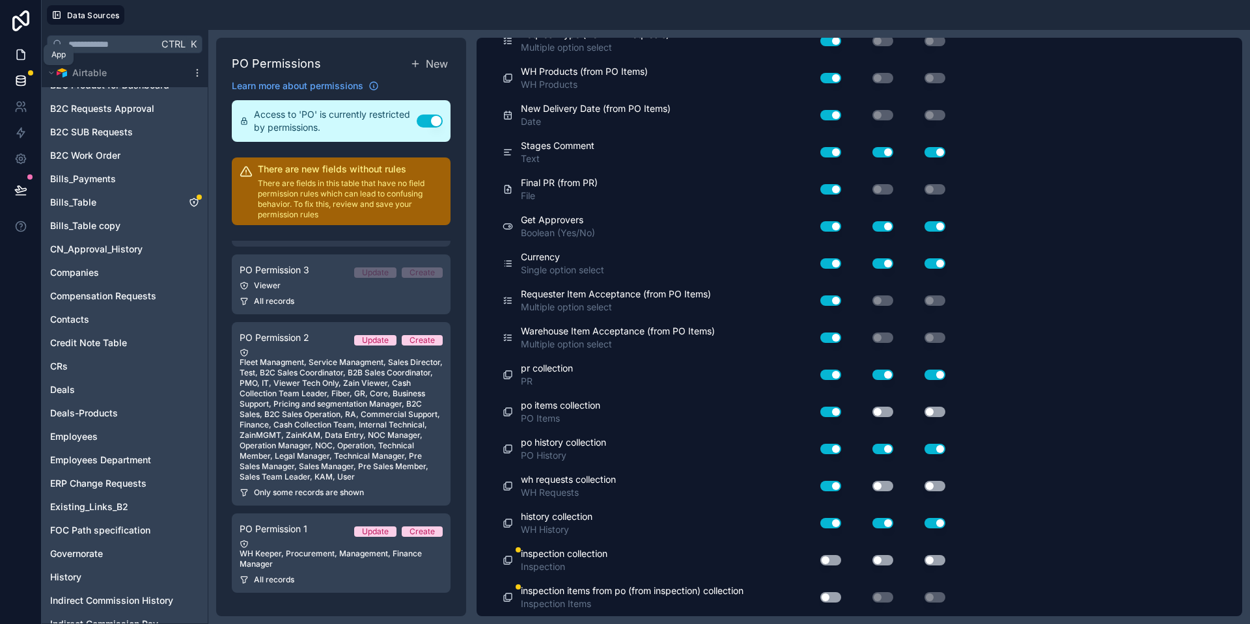
click at [31, 55] on link at bounding box center [20, 55] width 41 height 26
